Goal: Find specific page/section: Find specific page/section

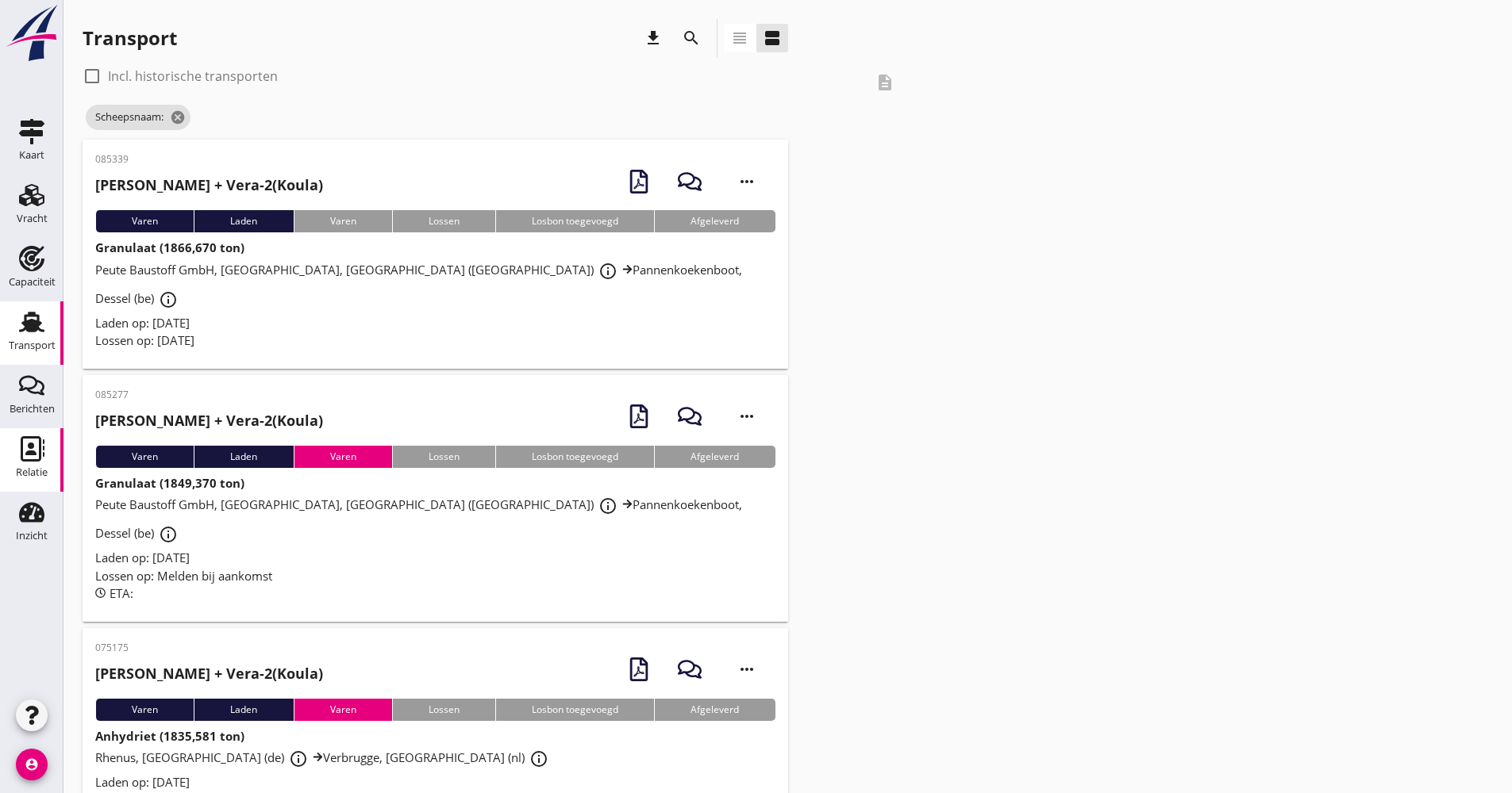
click at [41, 480] on div "Relatie" at bounding box center [31, 473] width 31 height 22
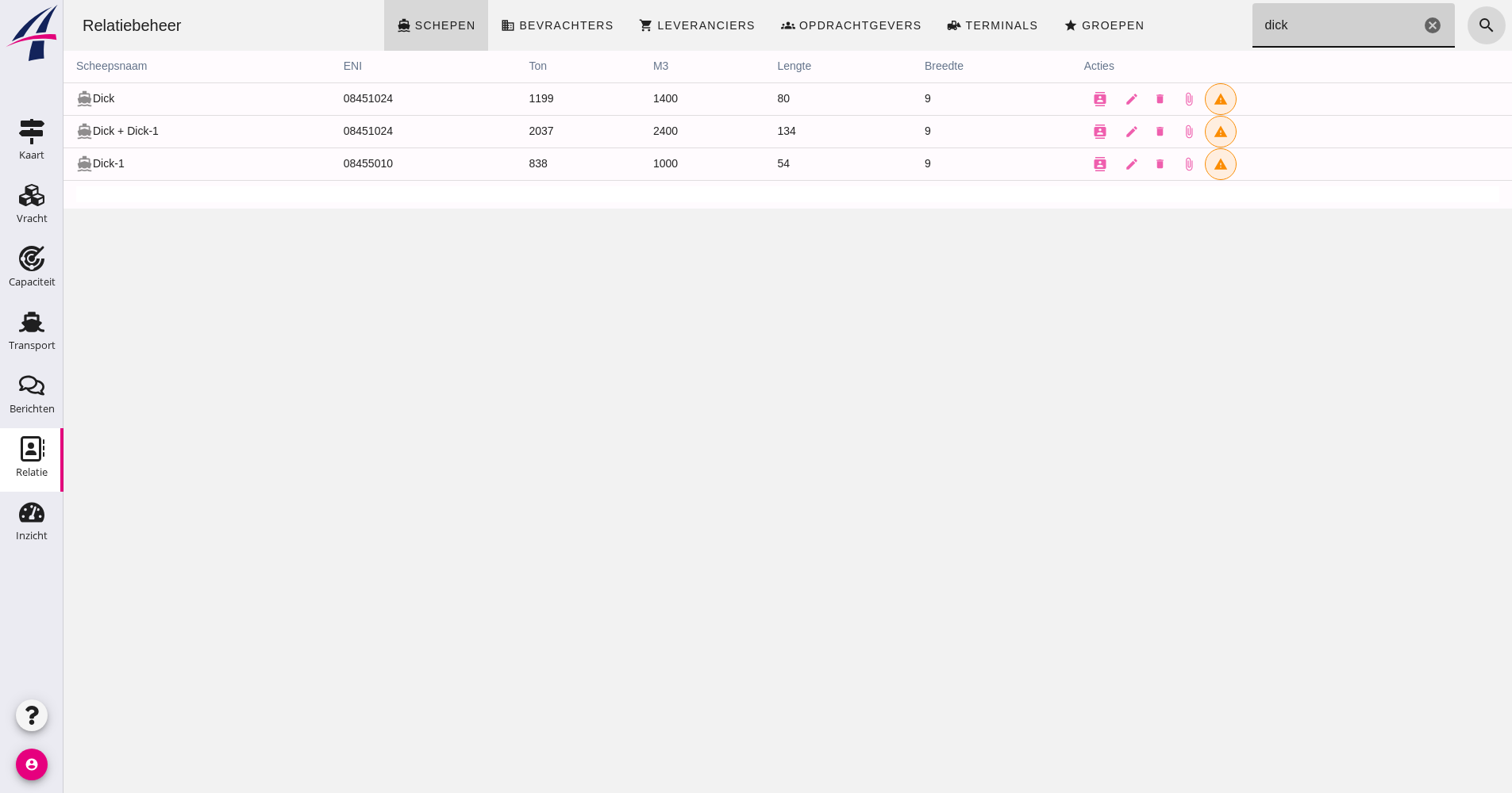
drag, startPoint x: 1269, startPoint y: 23, endPoint x: 1196, endPoint y: 27, distance: 73.1
click at [1196, 27] on div "Relatiebeheer directions_boat Schepen business Bevrachters shopping_cart Levera…" at bounding box center [787, 25] width 1436 height 50
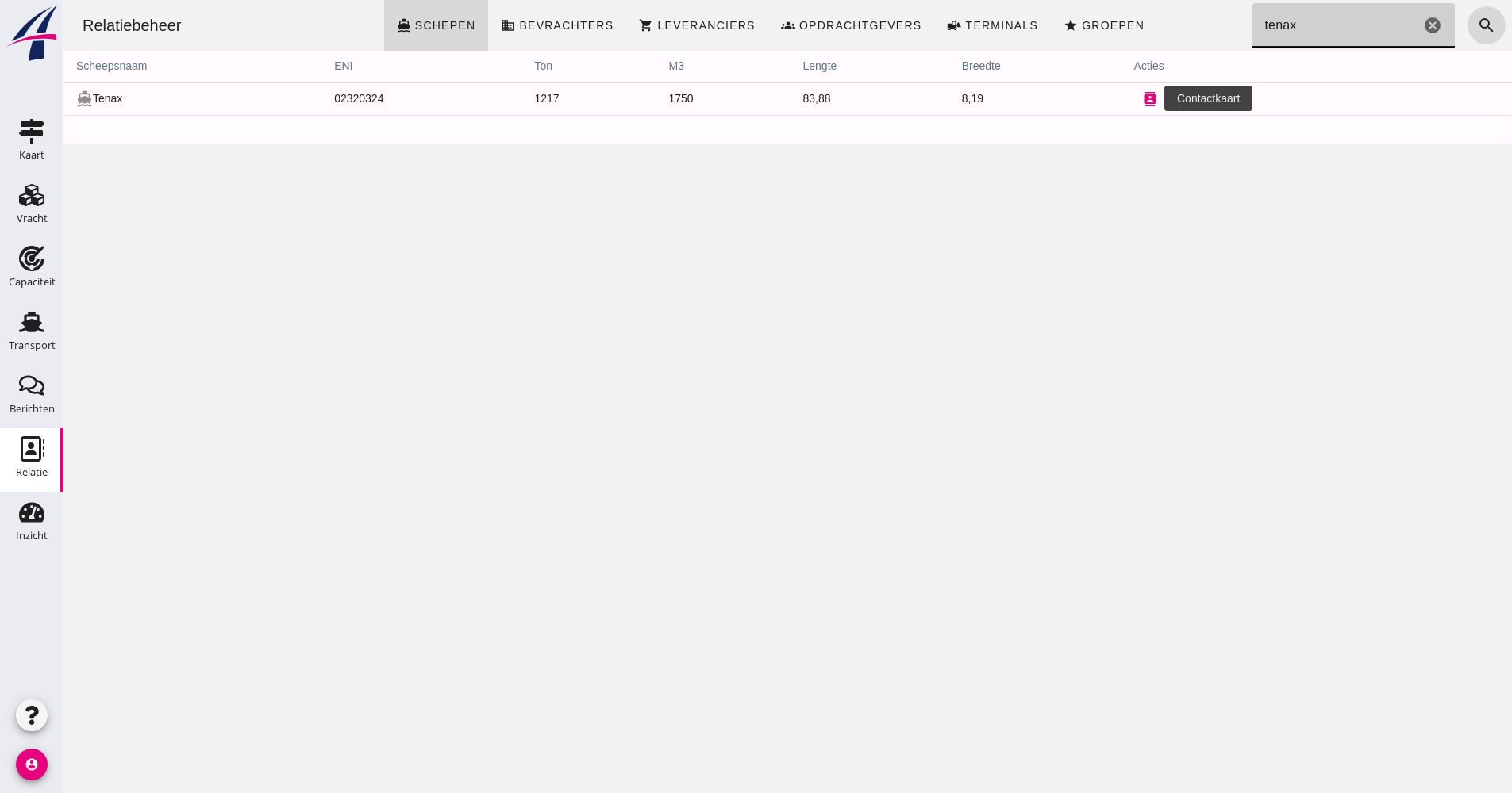
type input "tenax"
click at [1143, 102] on icon "contacts" at bounding box center [1150, 99] width 14 height 14
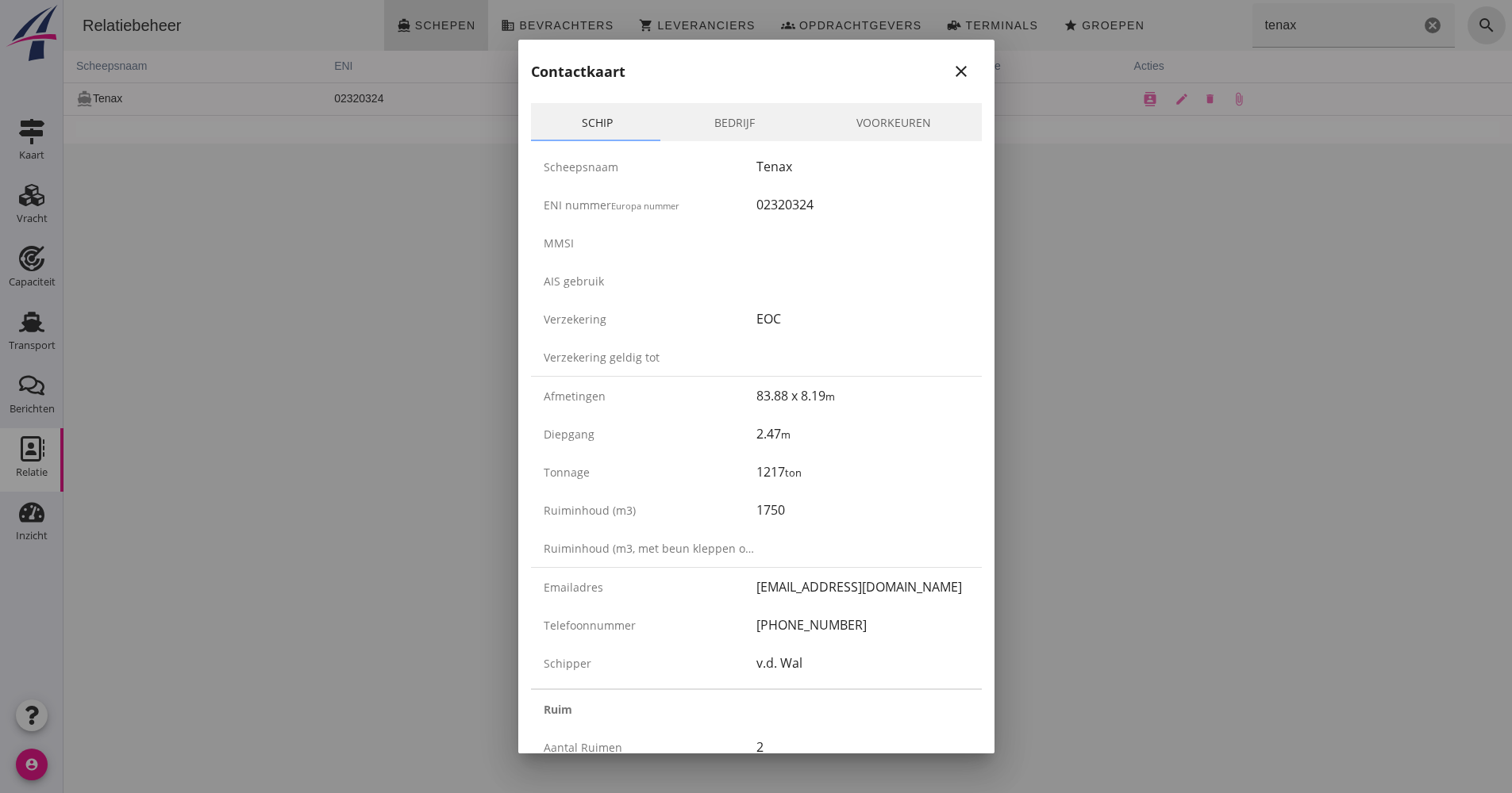
click at [1062, 372] on div at bounding box center [756, 396] width 1512 height 793
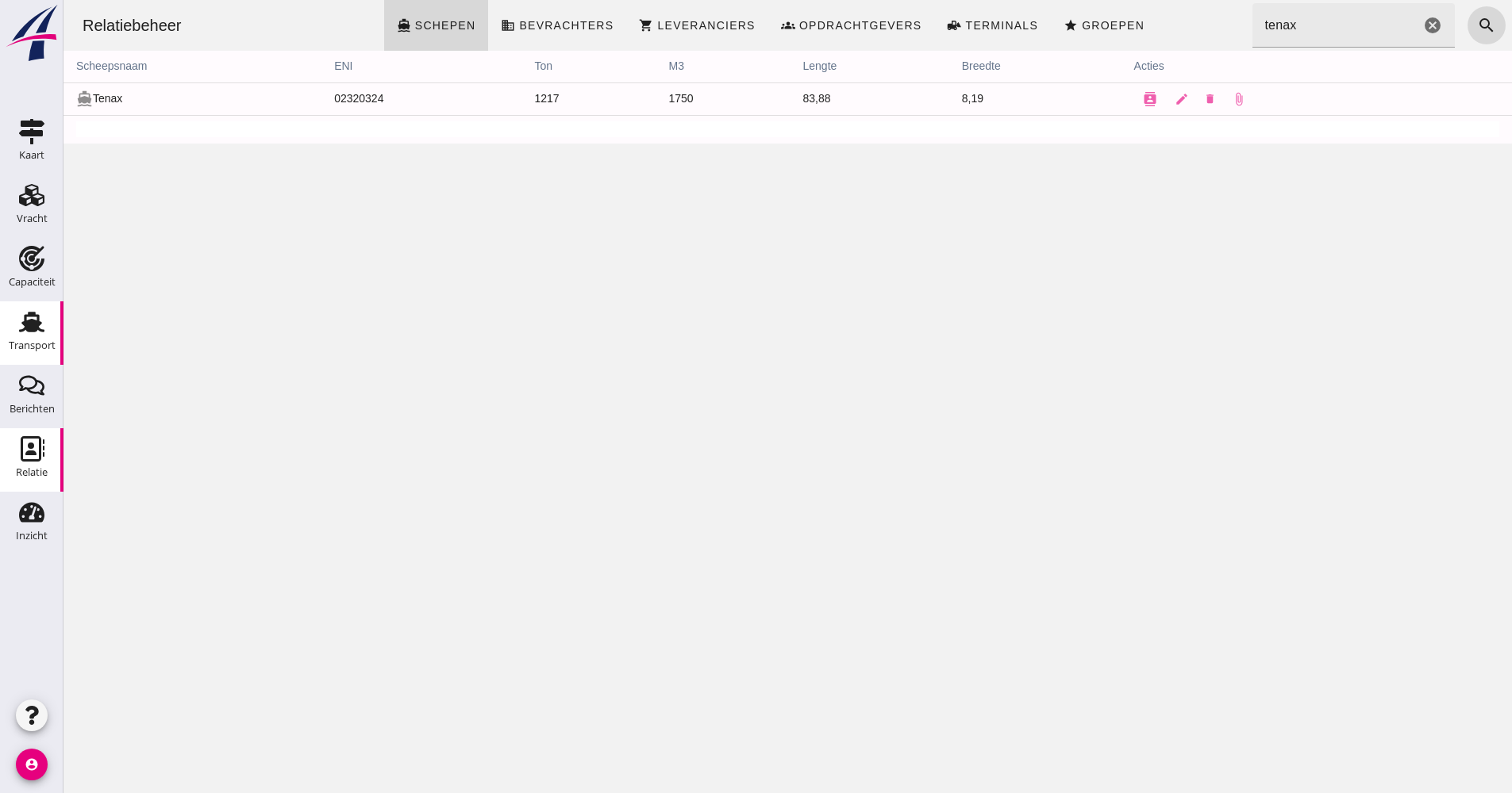
click at [42, 333] on icon "Transport" at bounding box center [31, 321] width 26 height 26
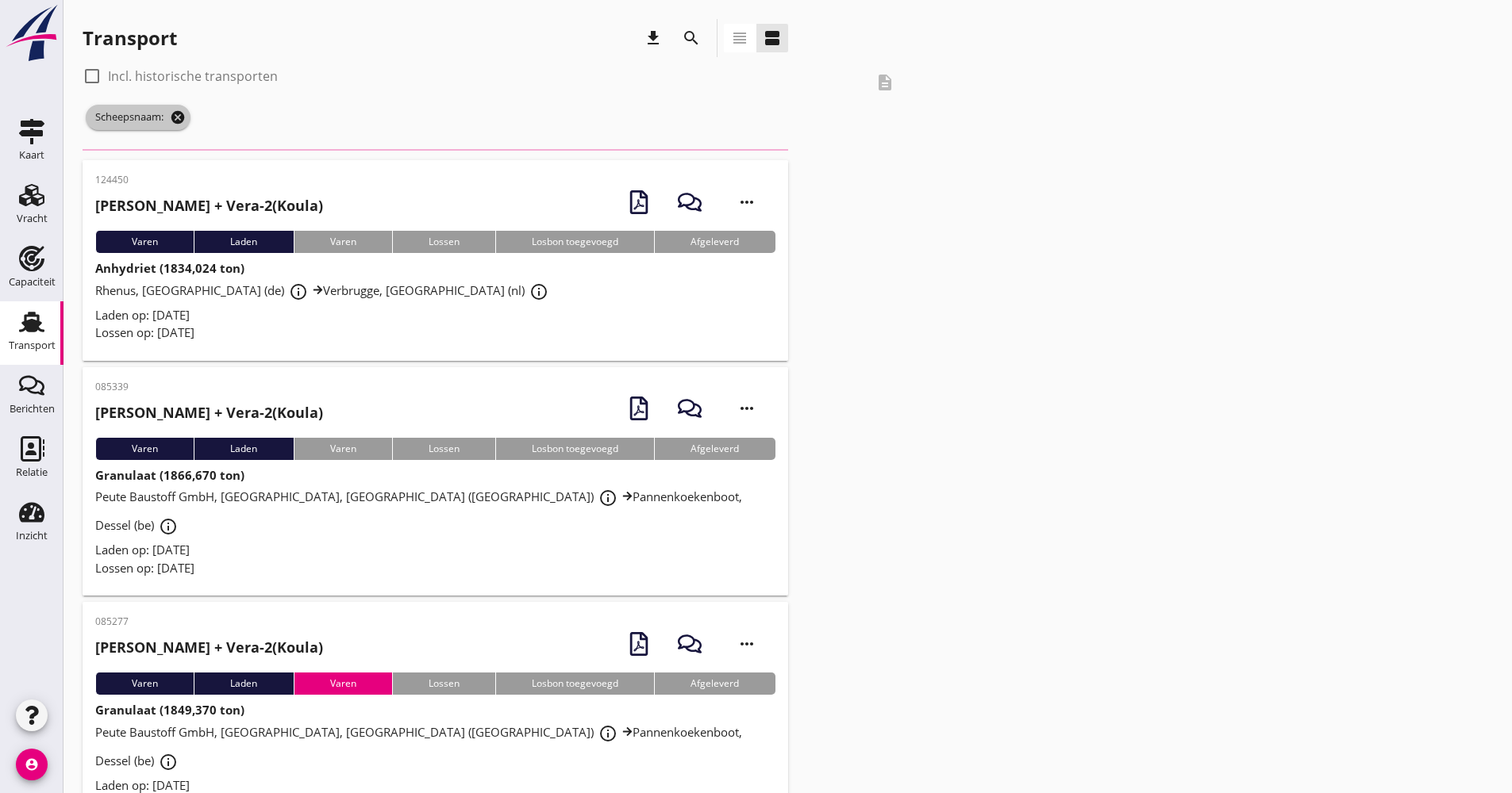
click at [175, 123] on icon "cancel" at bounding box center [178, 117] width 16 height 16
